Goal: Navigation & Orientation: Find specific page/section

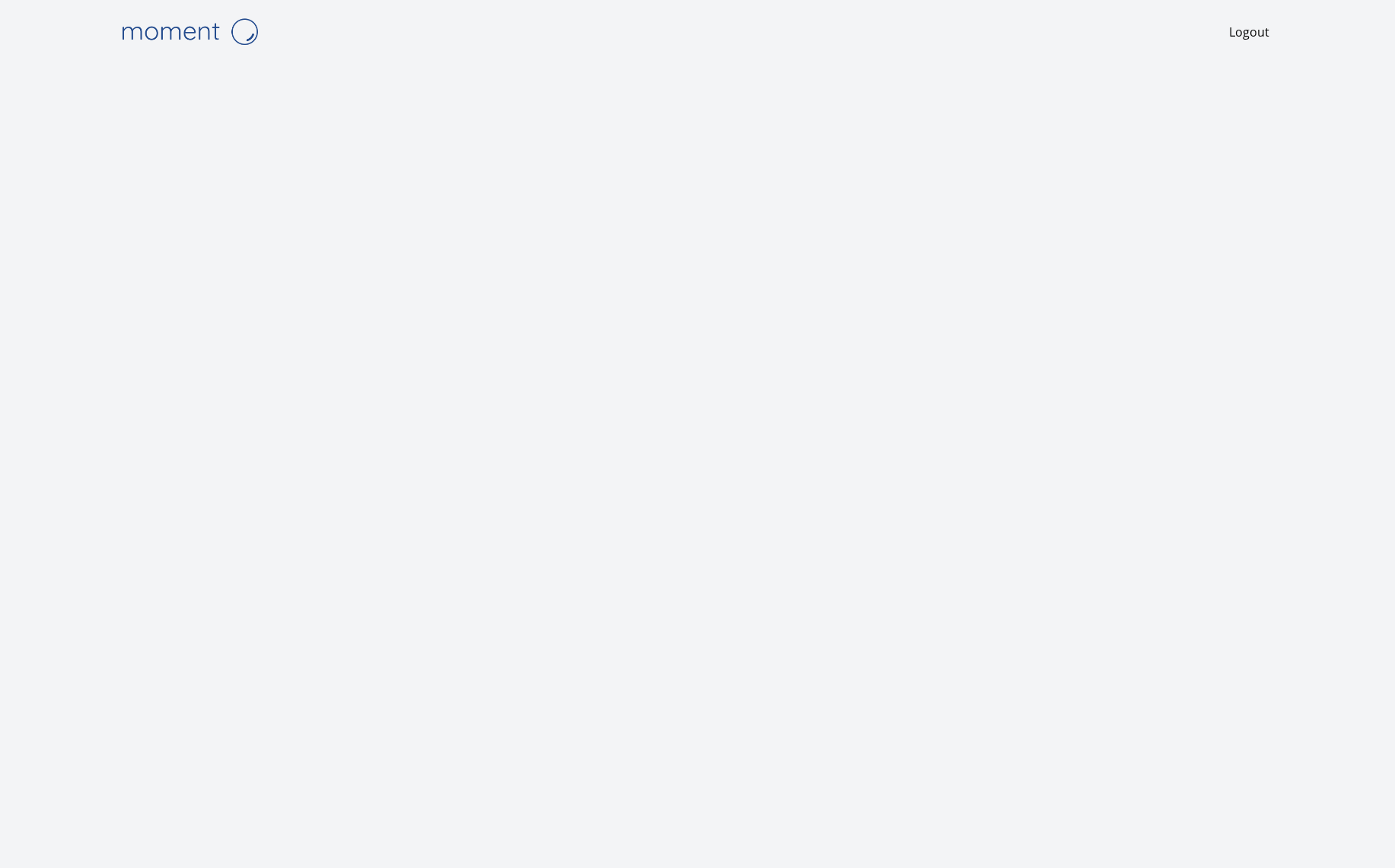
click at [190, 27] on img at bounding box center [189, 31] width 152 height 38
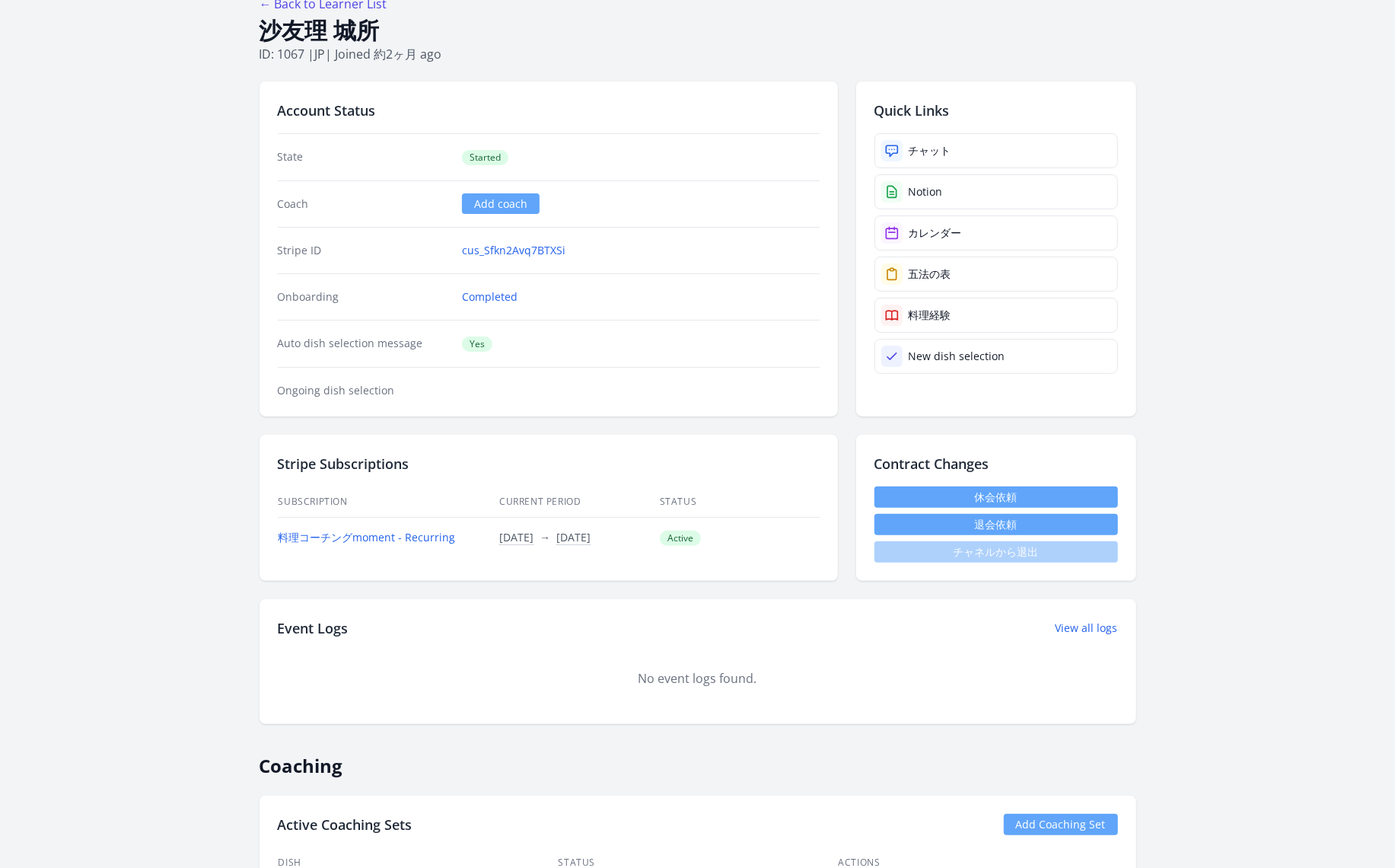
scroll to position [71, 0]
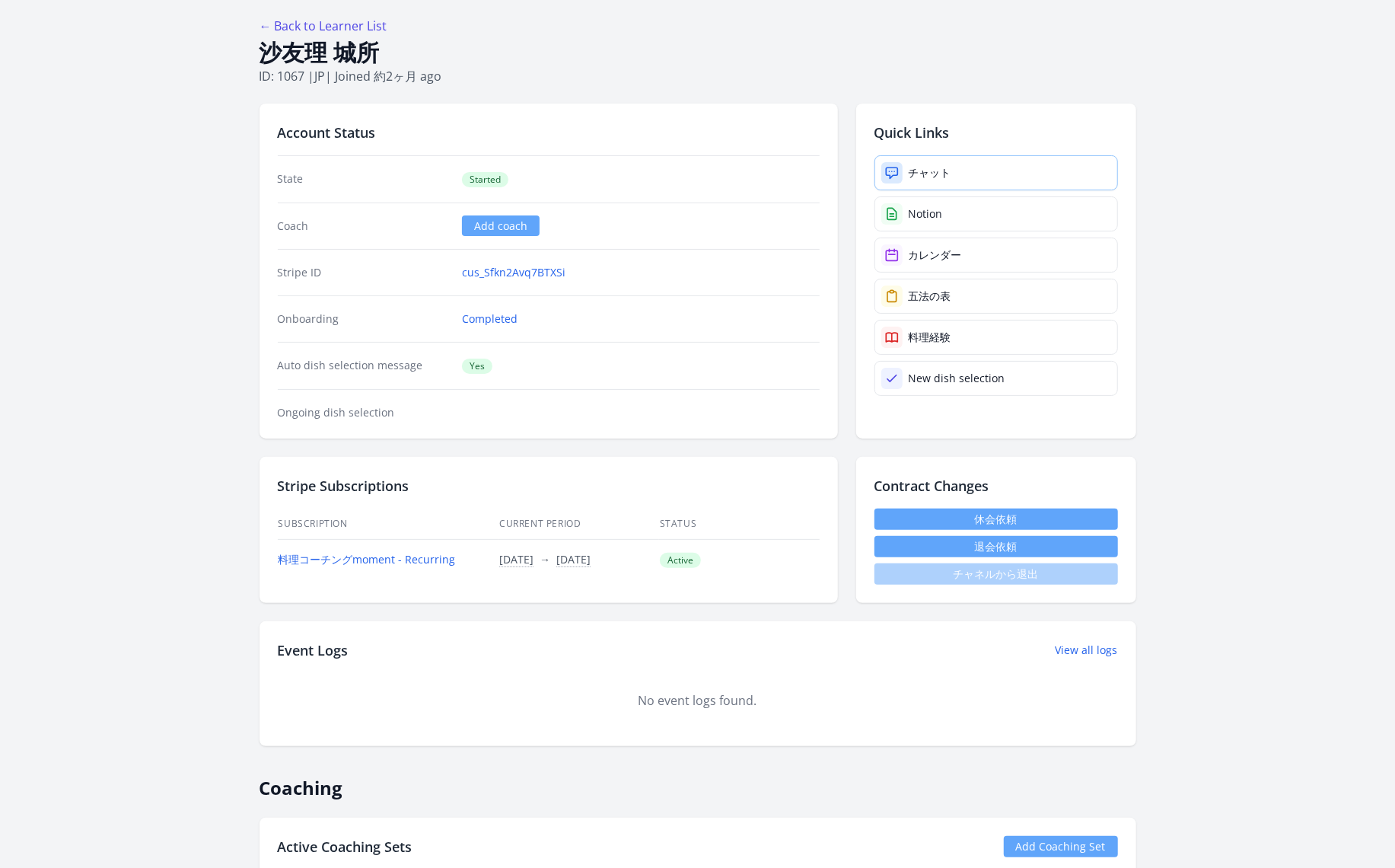
click at [1012, 171] on link "チャット" at bounding box center [996, 173] width 243 height 35
